Goal: Task Accomplishment & Management: Use online tool/utility

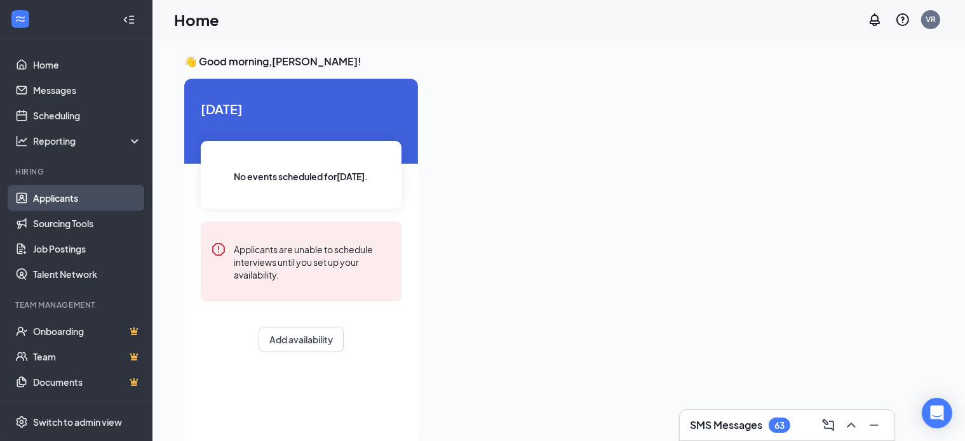
click at [47, 199] on link "Applicants" at bounding box center [87, 197] width 109 height 25
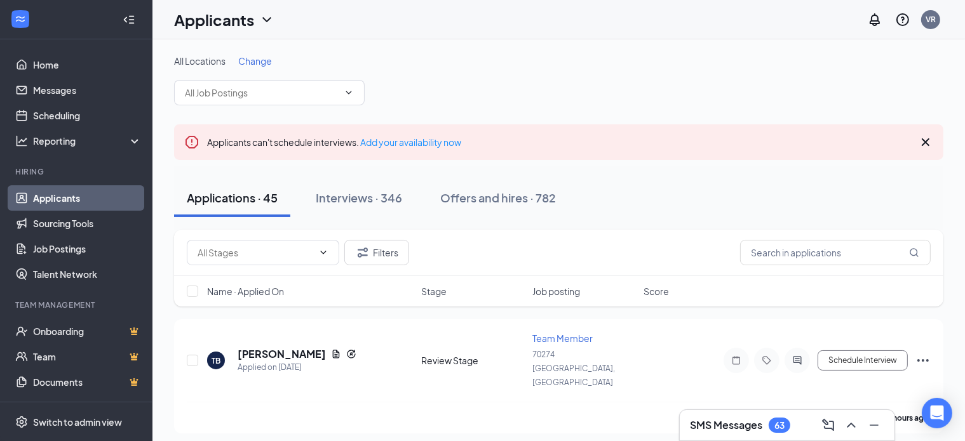
click at [925, 142] on icon "Cross" at bounding box center [926, 142] width 8 height 8
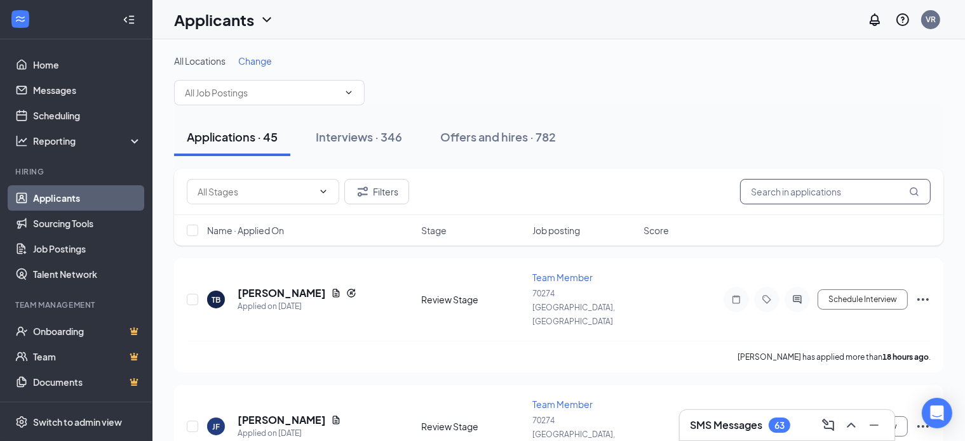
click at [789, 195] on input "text" at bounding box center [835, 191] width 191 height 25
type input "[PERSON_NAME]"
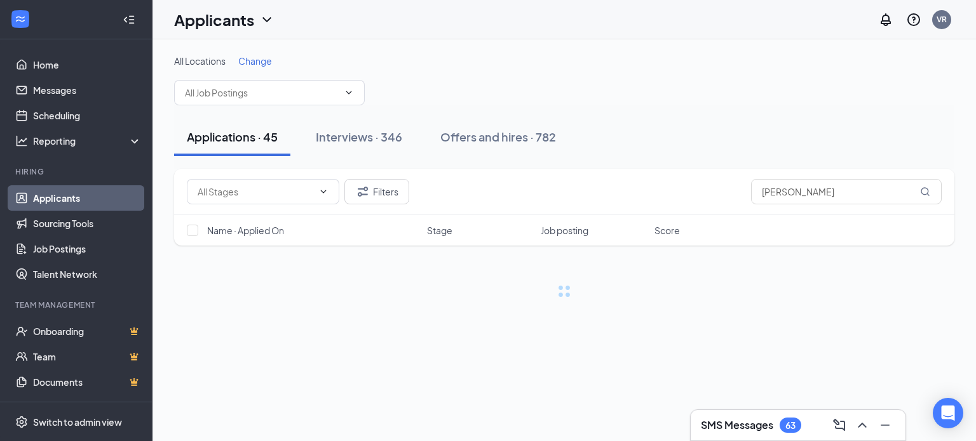
click at [645, 93] on div "All Locations Change" at bounding box center [564, 80] width 780 height 51
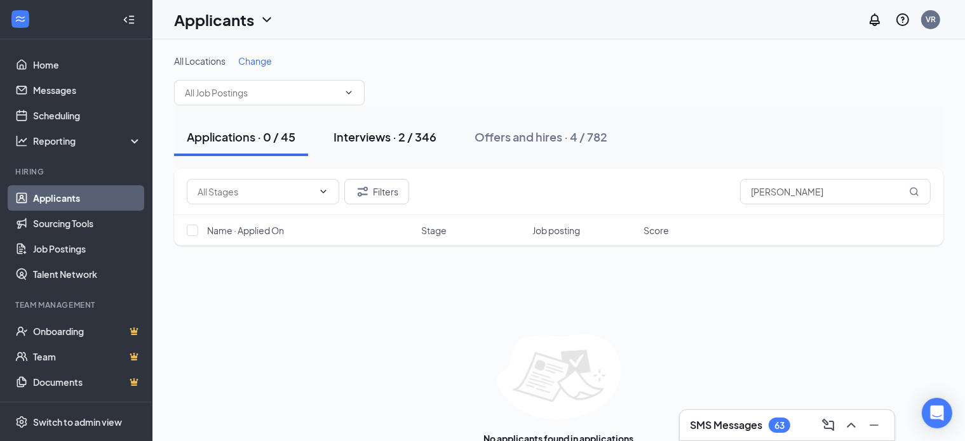
click at [427, 142] on div "Interviews · 2 / 346" at bounding box center [384, 137] width 103 height 16
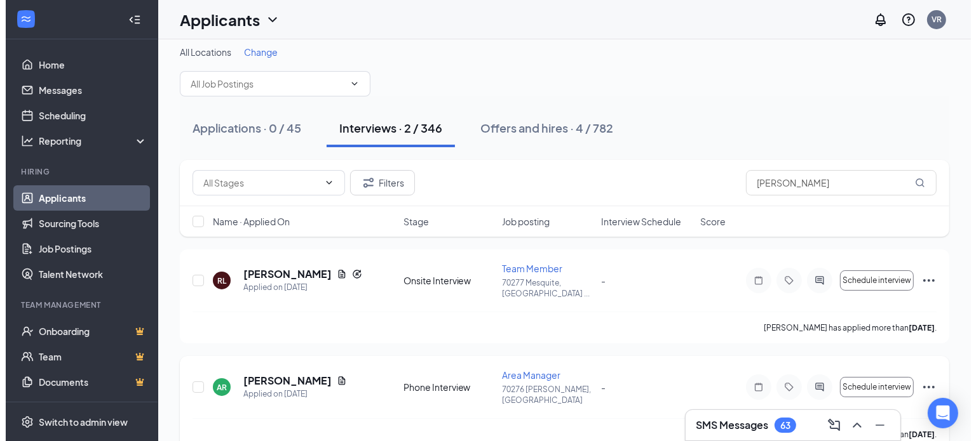
scroll to position [12, 0]
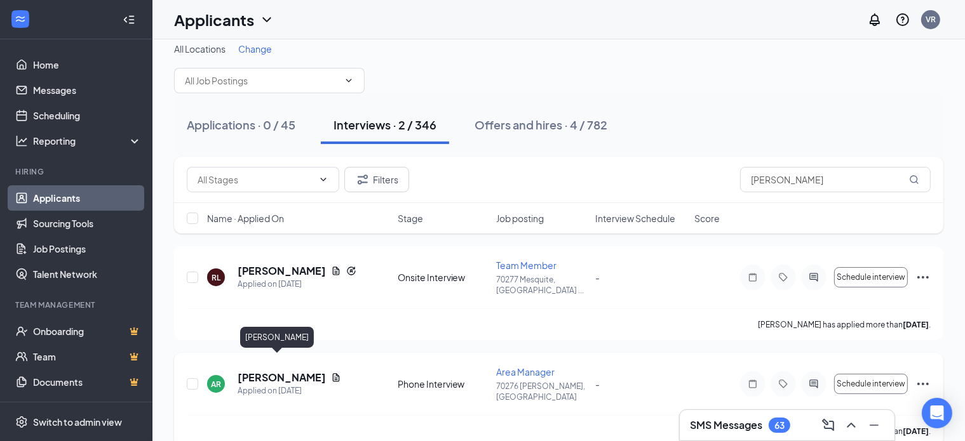
click at [265, 371] on h5 "[PERSON_NAME]" at bounding box center [282, 378] width 88 height 14
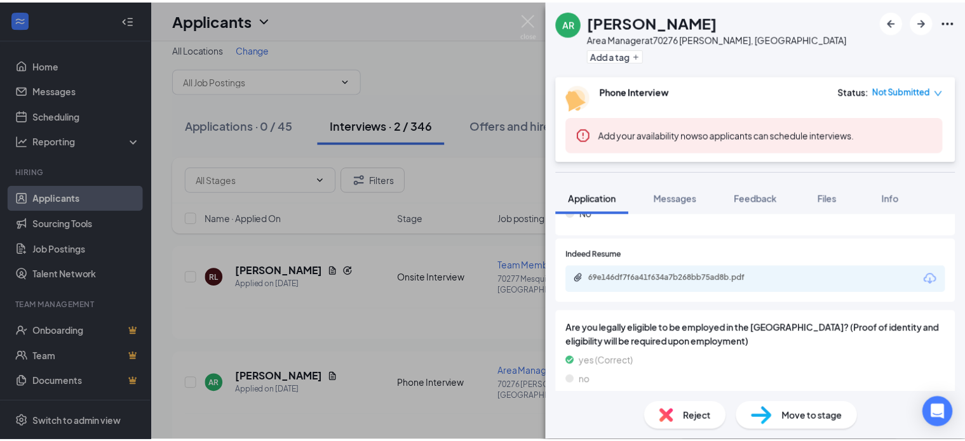
scroll to position [575, 0]
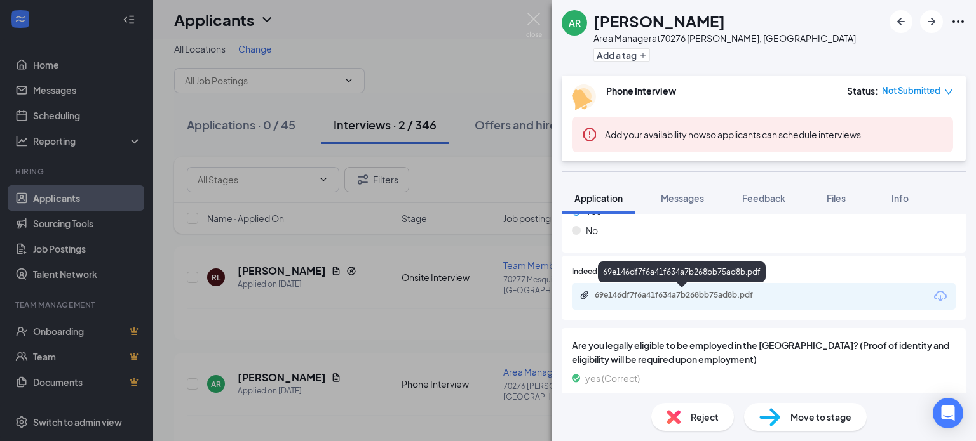
click at [647, 297] on div "69e146df7f6a41f634a7b268bb75ad8b.pdf" at bounding box center [683, 295] width 178 height 10
click at [349, 317] on div "AR [PERSON_NAME] Area Manager at [GEOGRAPHIC_DATA][PERSON_NAME], [GEOGRAPHIC_DA…" at bounding box center [488, 220] width 976 height 441
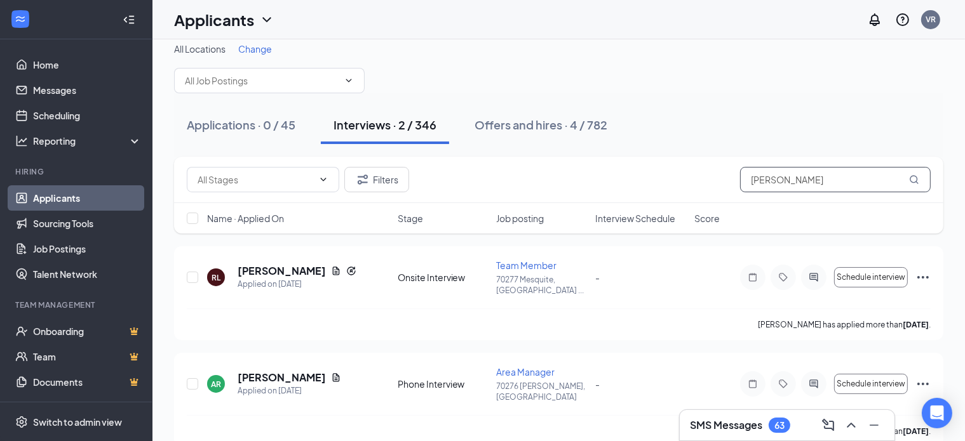
drag, startPoint x: 847, startPoint y: 177, endPoint x: 622, endPoint y: 187, distance: 224.4
click at [622, 187] on div "Filters [PERSON_NAME]" at bounding box center [559, 179] width 744 height 25
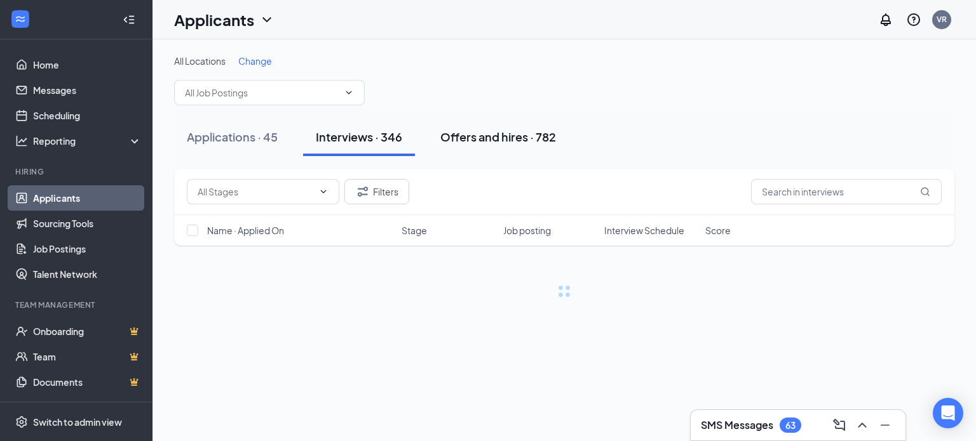
click at [518, 142] on div "Offers and hires · 782" at bounding box center [498, 137] width 116 height 16
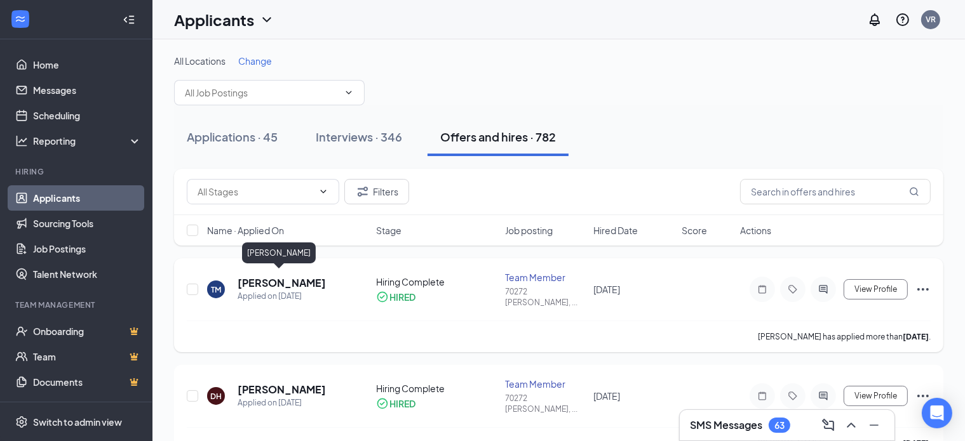
click at [290, 276] on h5 "[PERSON_NAME]" at bounding box center [282, 283] width 88 height 14
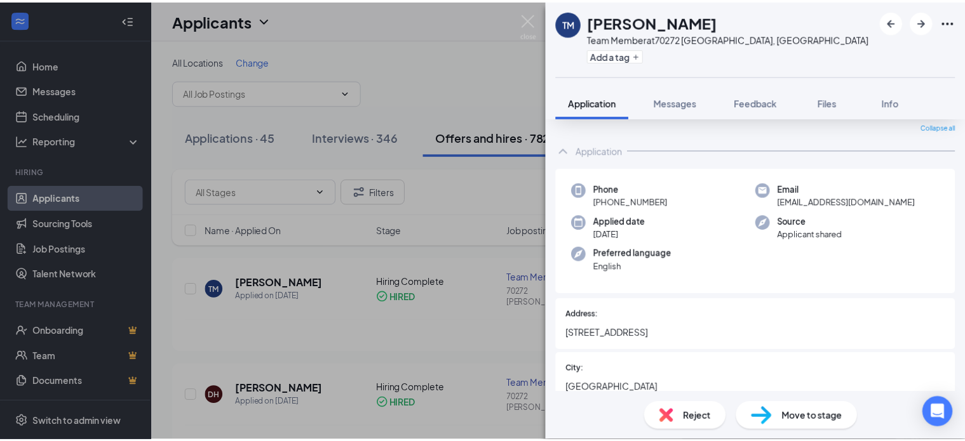
scroll to position [64, 0]
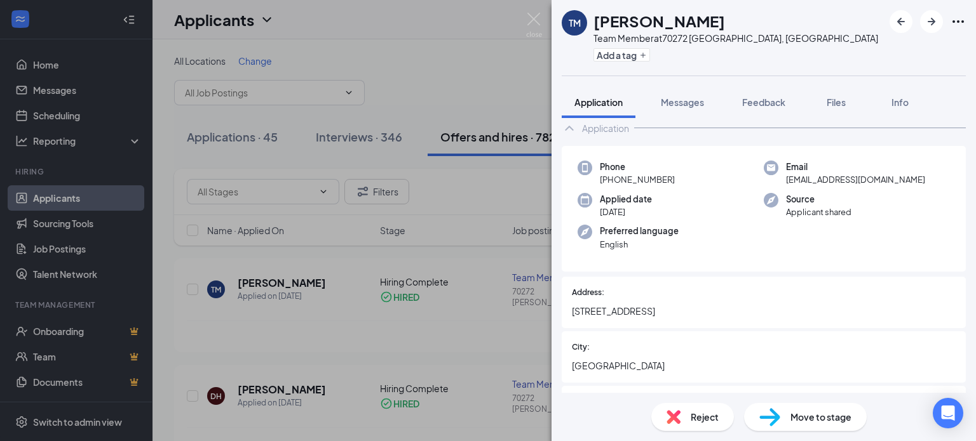
drag, startPoint x: 641, startPoint y: 183, endPoint x: 610, endPoint y: 181, distance: 31.2
click at [610, 181] on div "Phone [PHONE_NUMBER]" at bounding box center [670, 174] width 186 height 26
copy span "[PHONE_NUMBER]"
click at [386, 42] on div "TM [PERSON_NAME] Team Member at [GEOGRAPHIC_DATA], [GEOGRAPHIC_DATA] Add a tag …" at bounding box center [488, 220] width 976 height 441
